Goal: Transaction & Acquisition: Purchase product/service

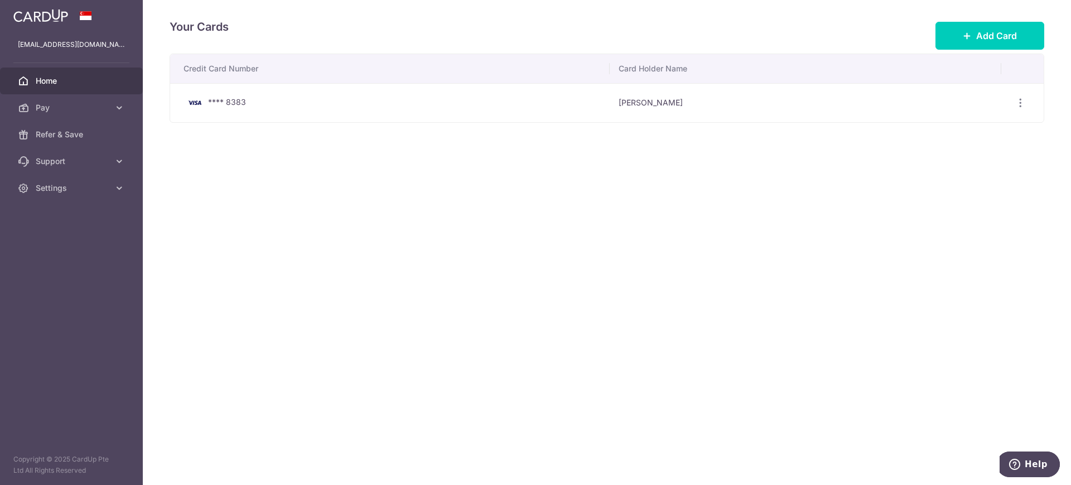
click at [78, 75] on span "Home" at bounding box center [73, 80] width 74 height 11
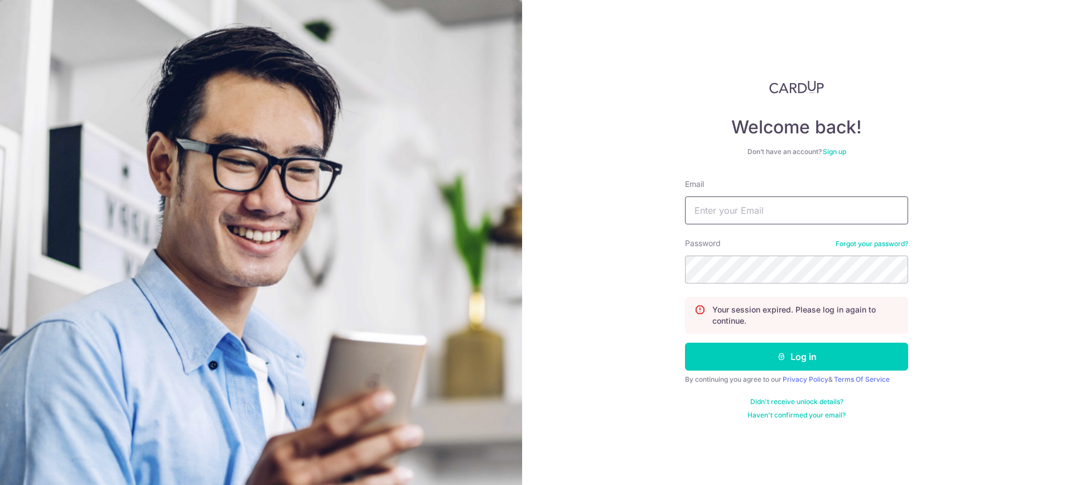
click at [818, 199] on input "Email" at bounding box center [796, 210] width 223 height 28
type input "rrcclee@gmail.com"
click at [685, 343] on button "Log in" at bounding box center [796, 357] width 223 height 28
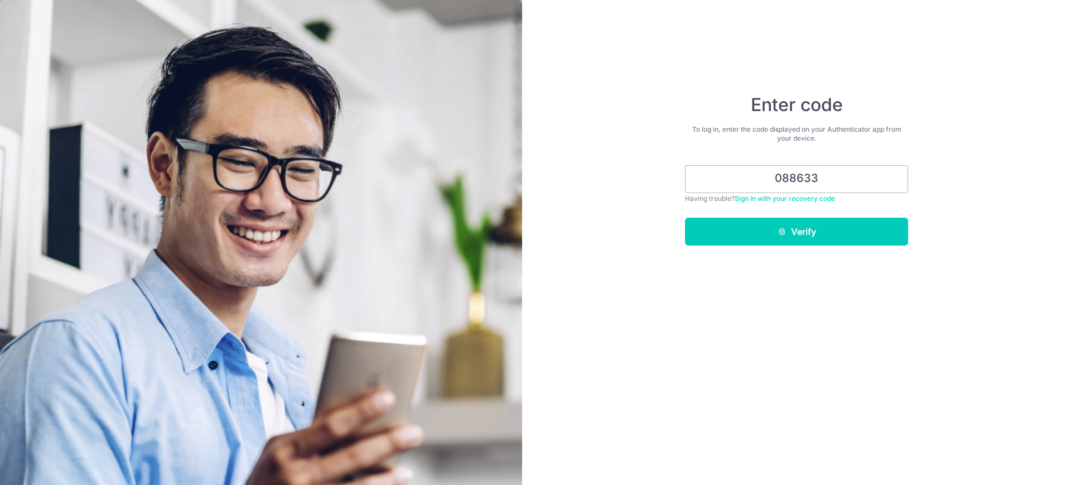
type input "088633"
click at [685, 218] on button "Verify" at bounding box center [796, 232] width 223 height 28
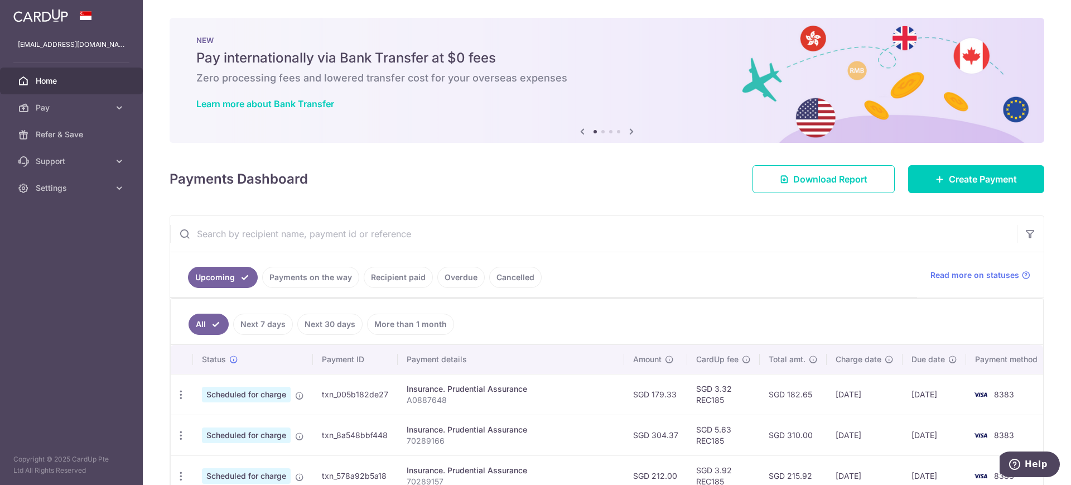
click at [554, 190] on div at bounding box center [541, 245] width 1082 height 490
click at [959, 186] on link "Create Payment" at bounding box center [976, 179] width 136 height 28
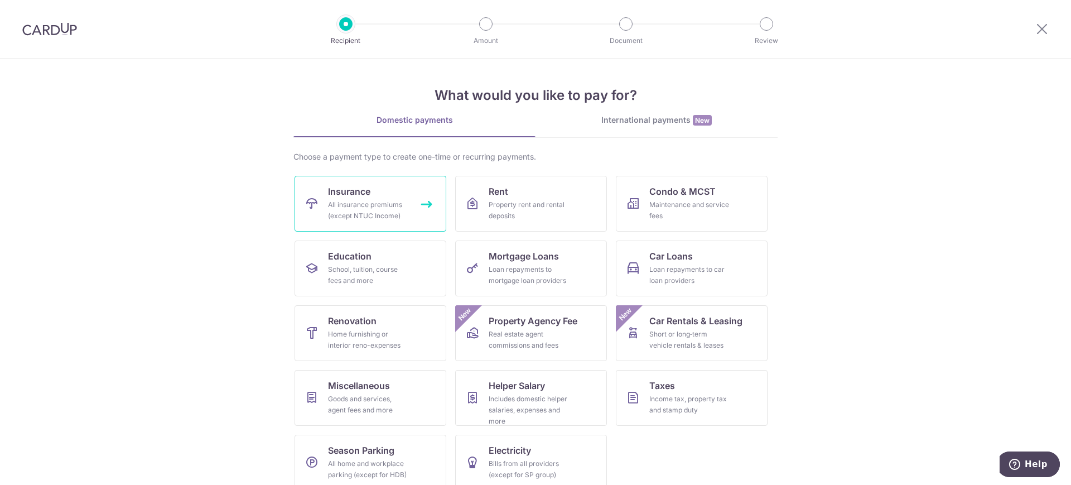
click at [398, 209] on div "All insurance premiums (except NTUC Income)" at bounding box center [368, 210] width 80 height 22
click at [1039, 25] on icon at bounding box center [1042, 29] width 13 height 14
